Goal: Browse casually

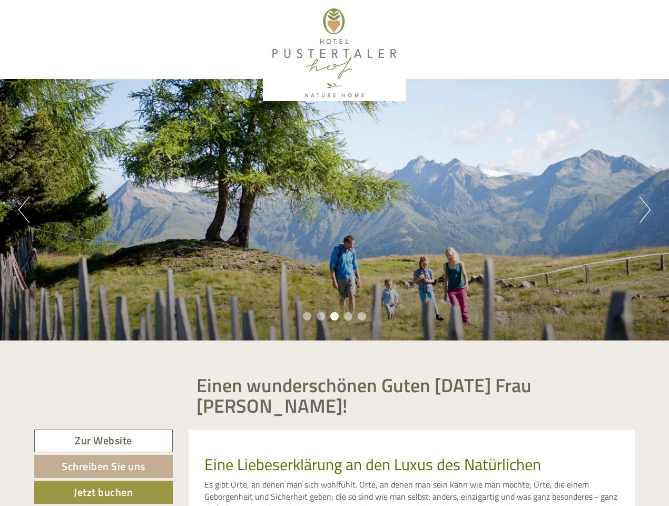
click at [334, 253] on div "Previous Next 1 2 3 4 5" at bounding box center [334, 209] width 669 height 261
click at [24, 210] on button "Previous" at bounding box center [23, 209] width 11 height 26
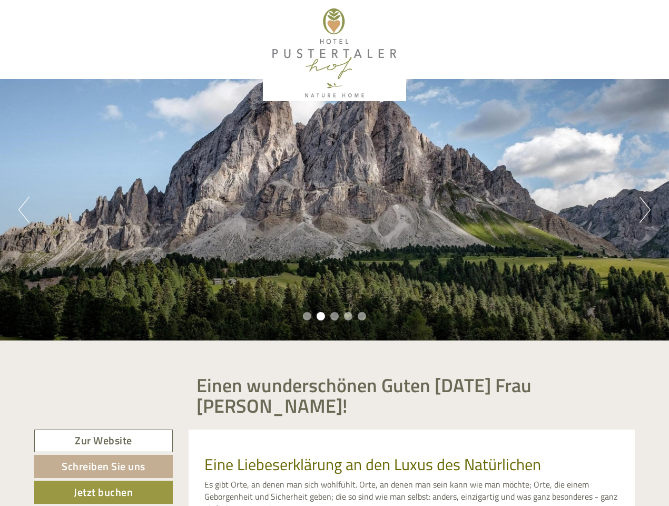
click at [334, 210] on div "Previous Next 1 2 3 4 5" at bounding box center [334, 209] width 669 height 261
click at [645, 210] on button "Next" at bounding box center [644, 209] width 11 height 26
click at [307, 316] on li "1" at bounding box center [307, 316] width 8 height 8
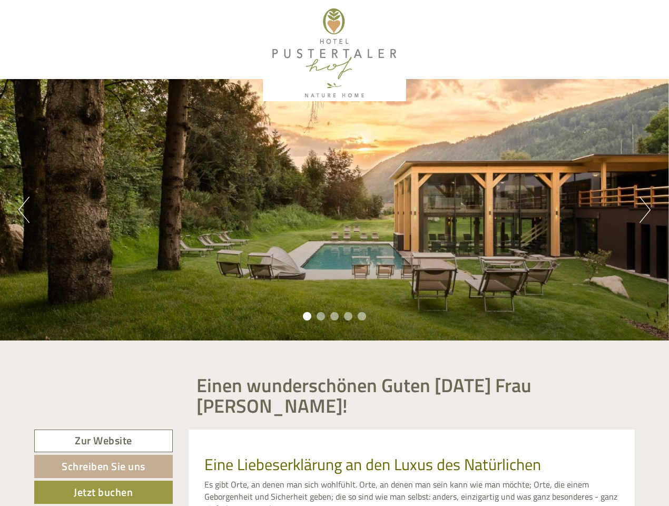
click at [321, 316] on li "2" at bounding box center [320, 316] width 8 height 8
click at [334, 316] on li "3" at bounding box center [334, 316] width 8 height 8
click at [348, 316] on li "4" at bounding box center [348, 316] width 8 height 8
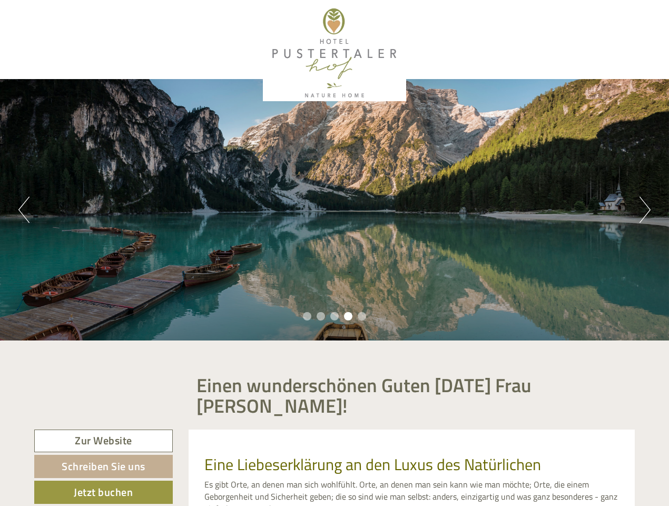
click at [362, 316] on li "5" at bounding box center [362, 316] width 8 height 8
